Goal: Transaction & Acquisition: Purchase product/service

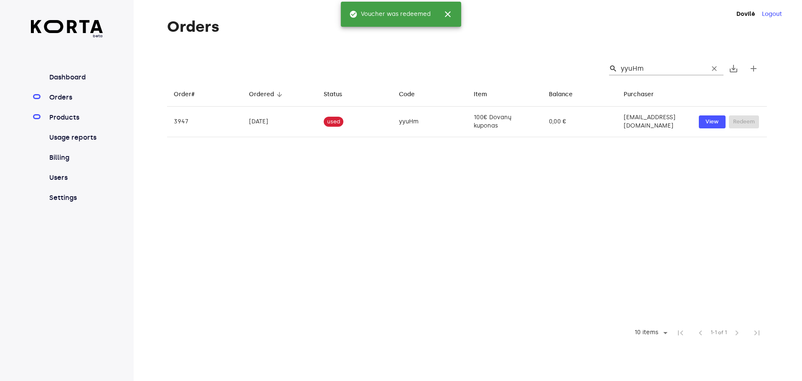
click at [84, 122] on link "Products" at bounding box center [76, 117] width 56 height 10
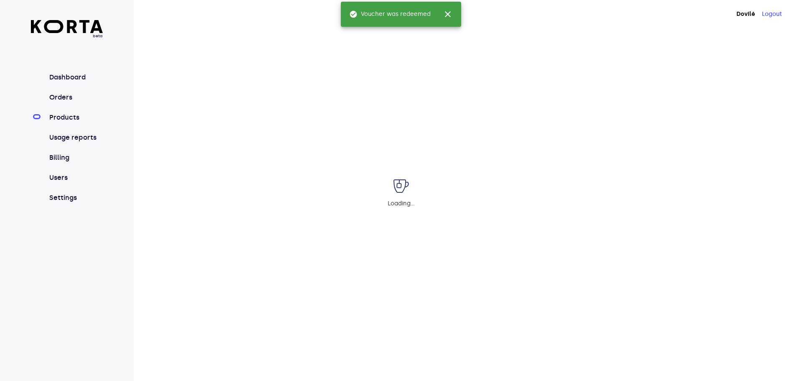
click at [82, 105] on div "Loading..." at bounding box center [401, 190] width 802 height 381
